Goal: Information Seeking & Learning: Check status

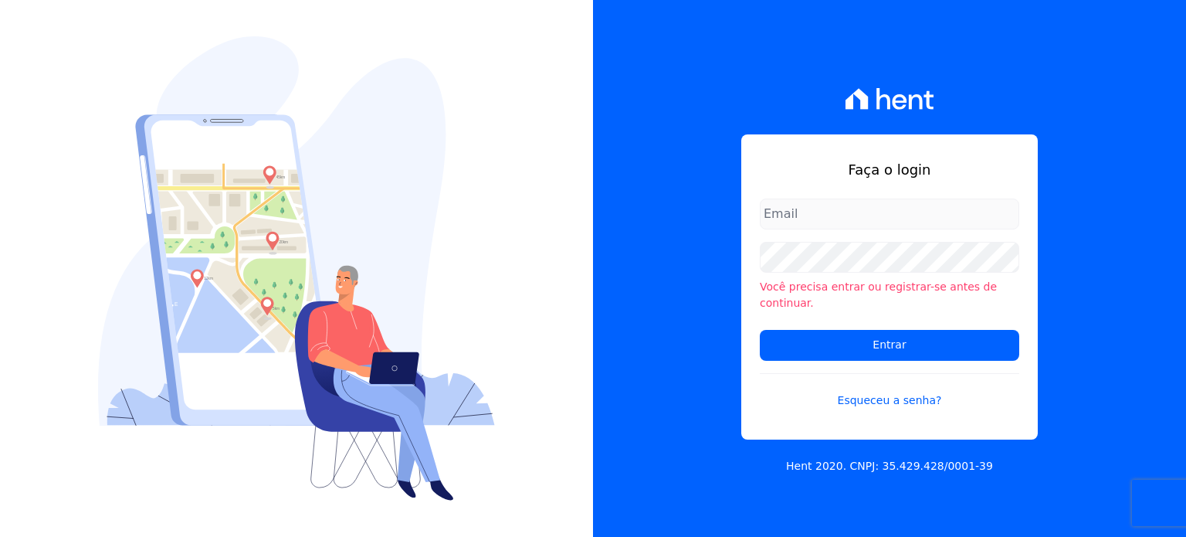
type input "[PERSON_NAME][EMAIL_ADDRESS][DOMAIN_NAME]"
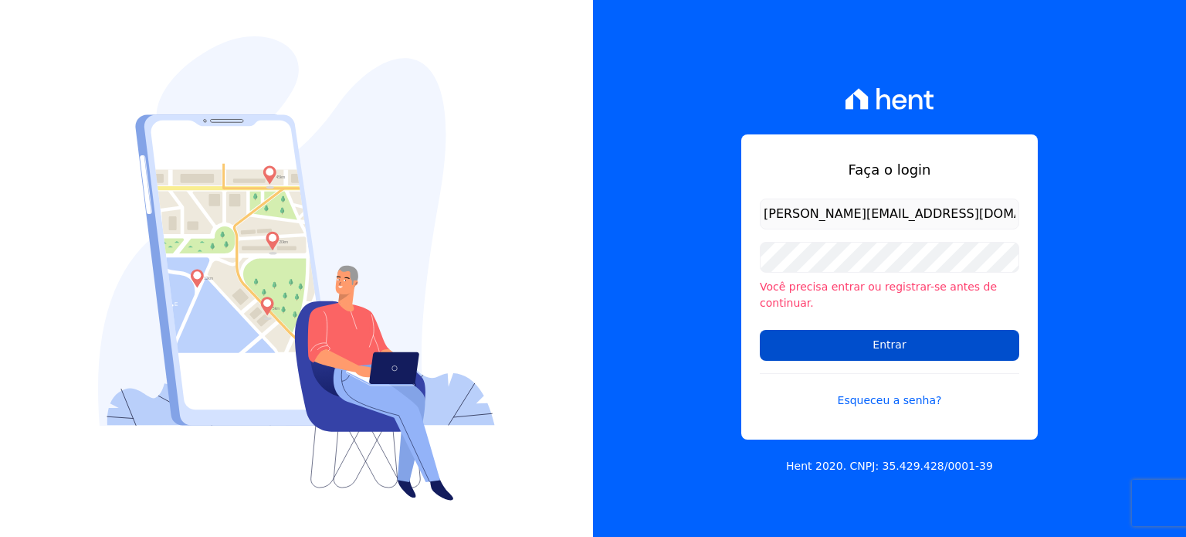
click at [855, 361] on form "[PERSON_NAME][EMAIL_ADDRESS][DOMAIN_NAME] Você precisa entrar ou registrar-[PER…" at bounding box center [889, 312] width 259 height 229
click at [874, 336] on input "Entrar" at bounding box center [889, 345] width 259 height 31
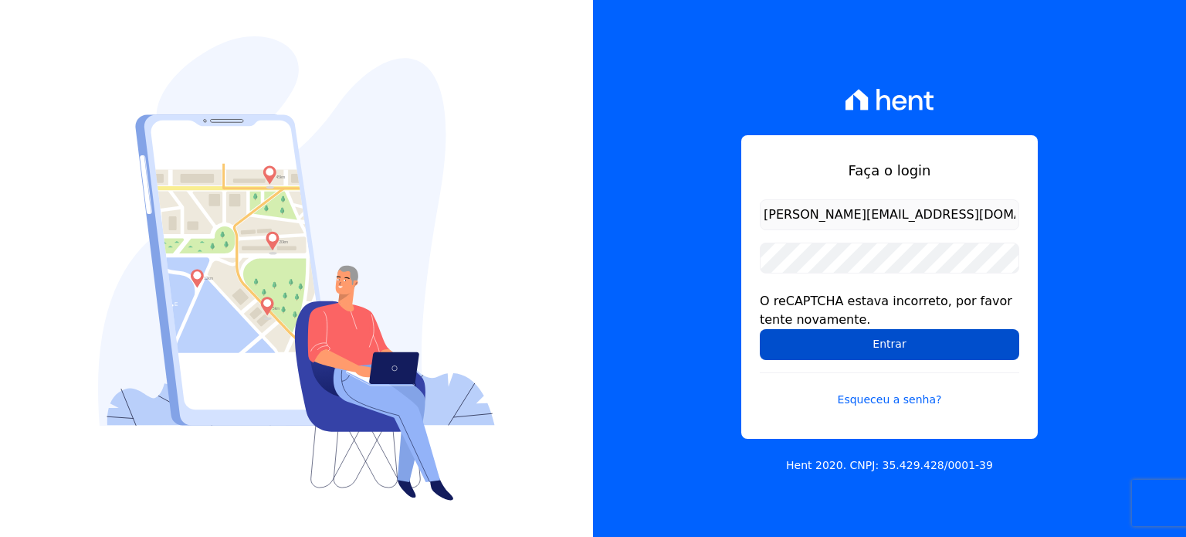
click at [812, 341] on input "Entrar" at bounding box center [889, 344] width 259 height 31
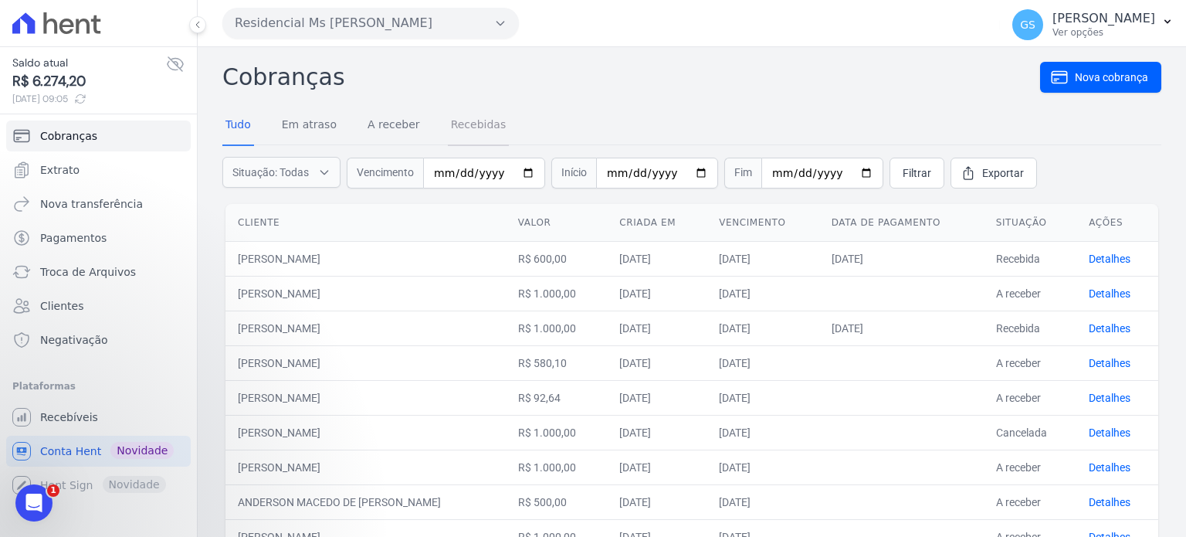
click at [467, 126] on link "Recebidas" at bounding box center [479, 126] width 62 height 40
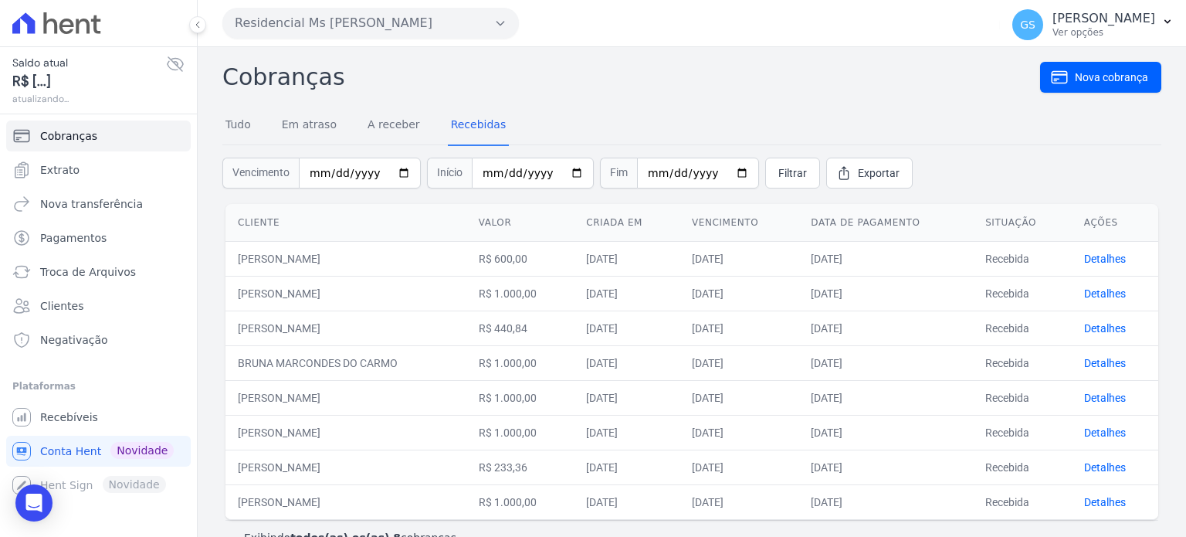
scroll to position [30, 0]
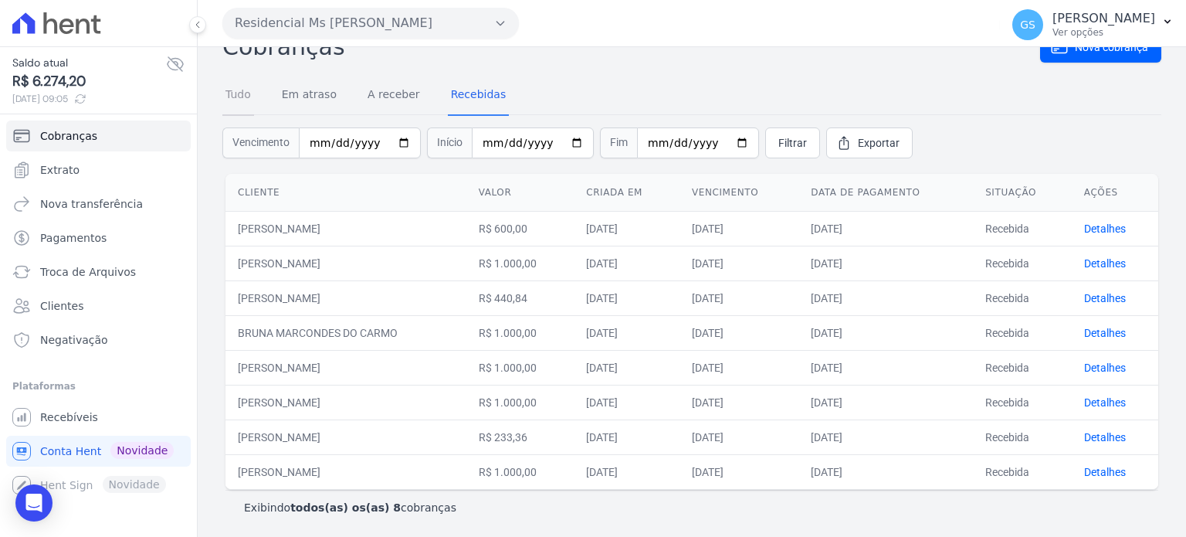
click at [229, 89] on link "Tudo" at bounding box center [238, 96] width 32 height 40
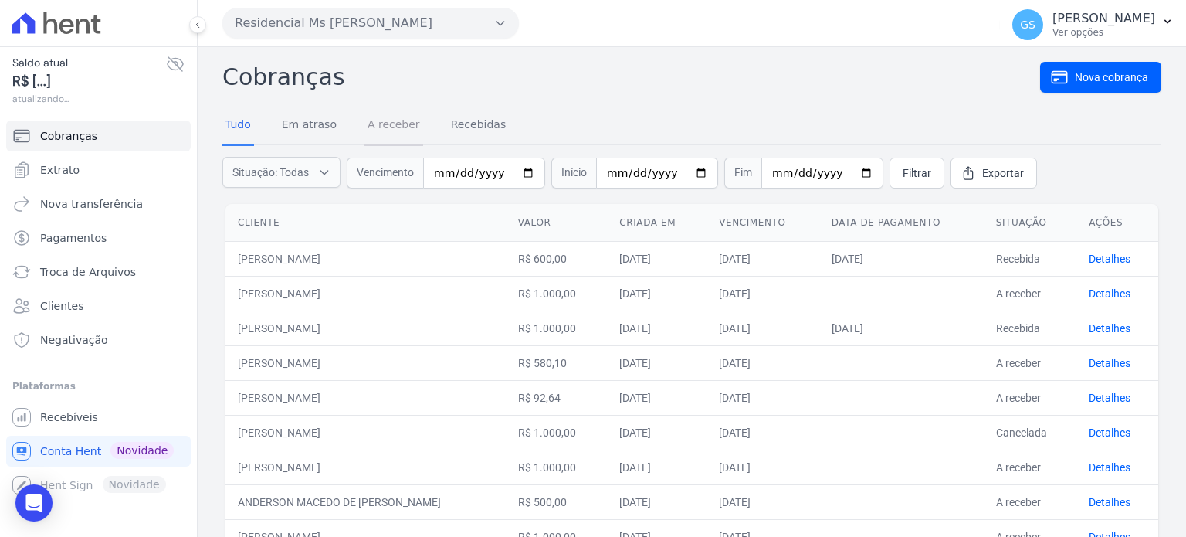
click at [392, 120] on link "A receber" at bounding box center [393, 126] width 59 height 40
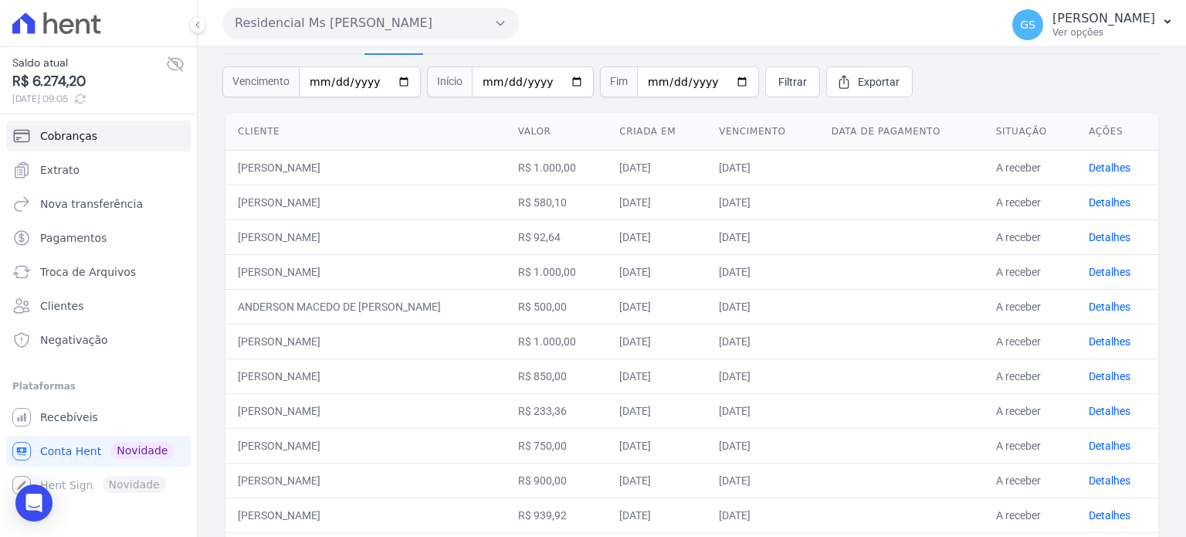
scroll to position [14, 0]
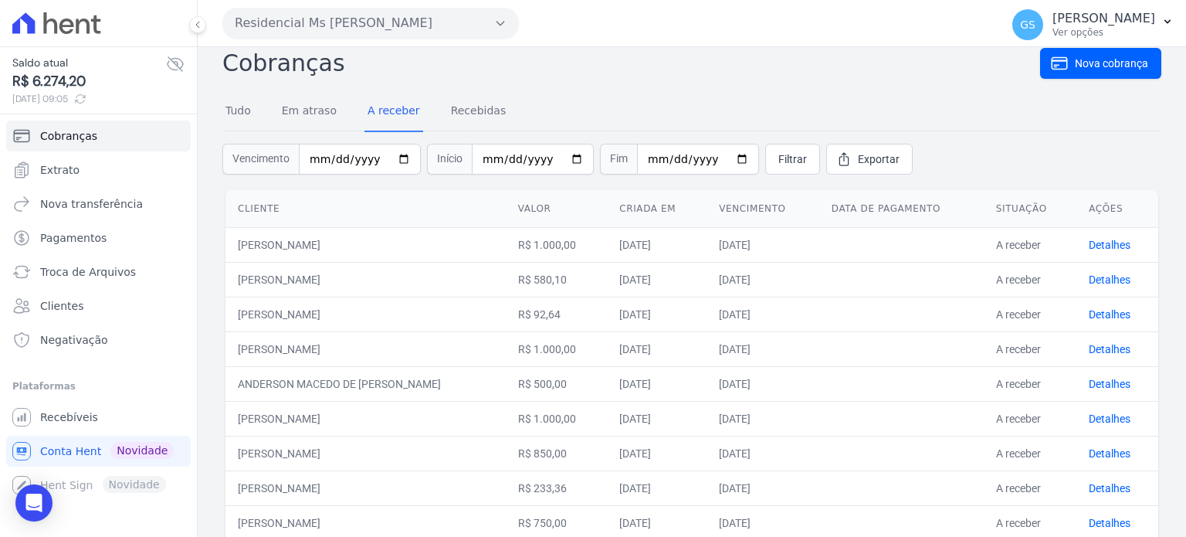
click at [338, 104] on div "Tudo Em atraso A receber Recebidas" at bounding box center [365, 112] width 286 height 40
click at [296, 115] on link "Em atraso" at bounding box center [309, 112] width 61 height 40
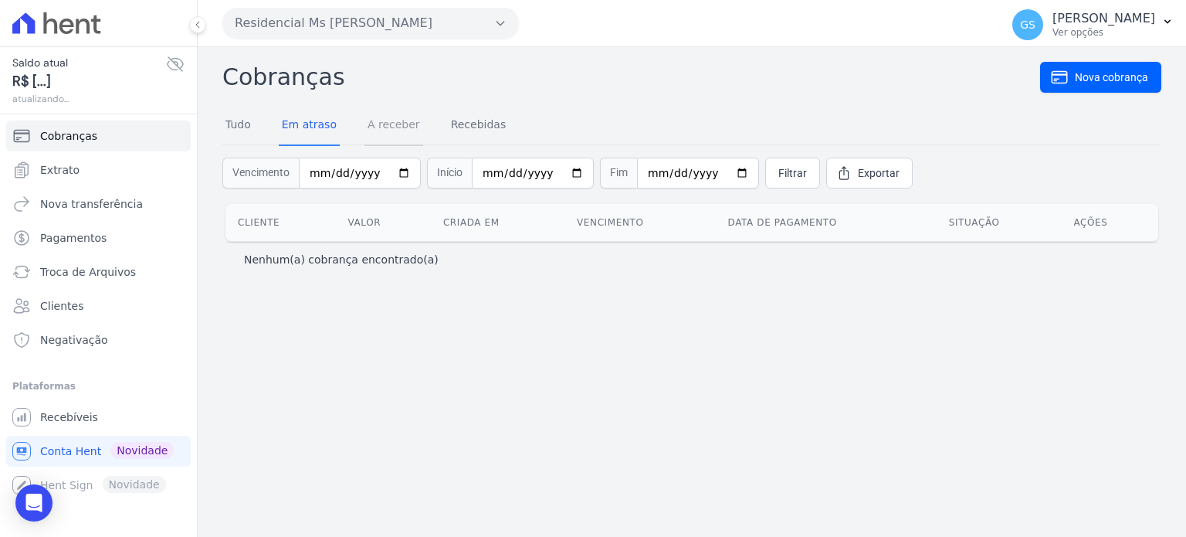
click at [408, 114] on link "A receber" at bounding box center [393, 126] width 59 height 40
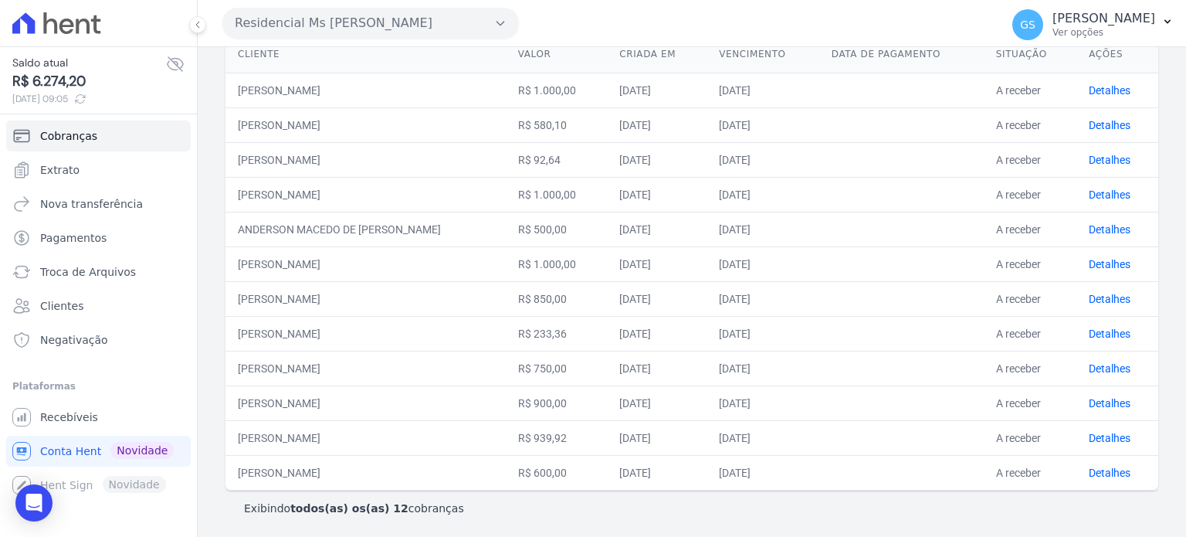
scroll to position [14, 0]
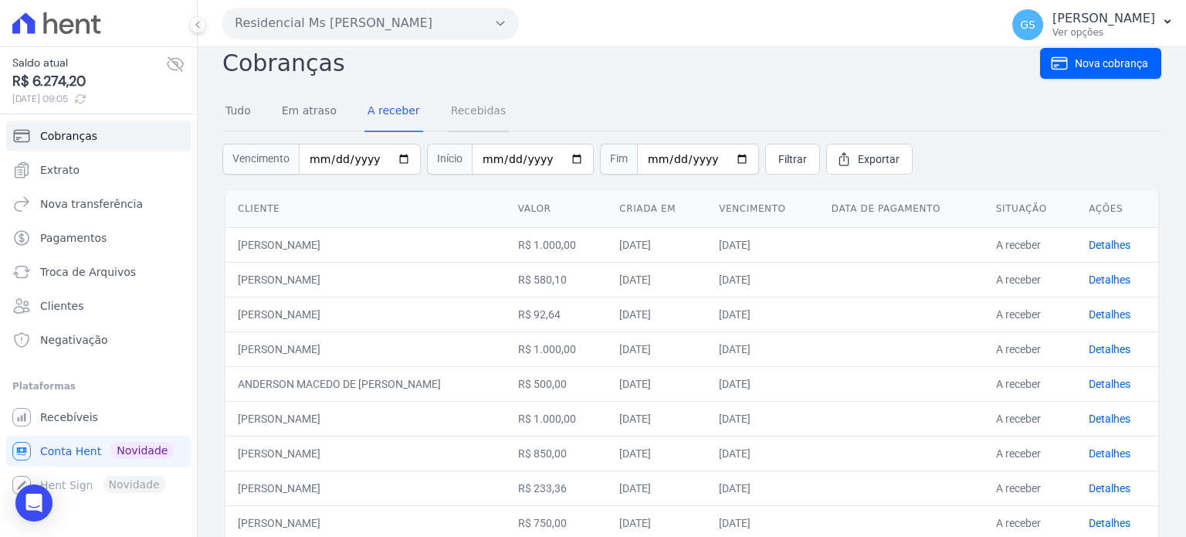
click at [473, 115] on link "Recebidas" at bounding box center [479, 112] width 62 height 40
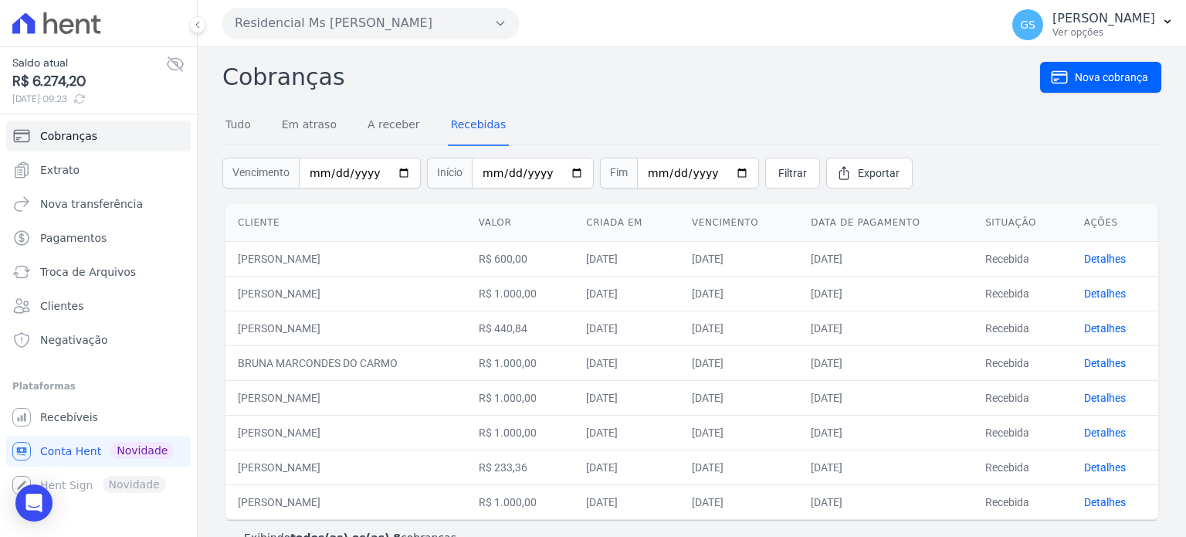
drag, startPoint x: 188, startPoint y: 19, endPoint x: 789, endPoint y: 76, distance: 604.3
click at [789, 76] on h2 "Cobranças" at bounding box center [631, 76] width 818 height 35
